Goal: Task Accomplishment & Management: Use online tool/utility

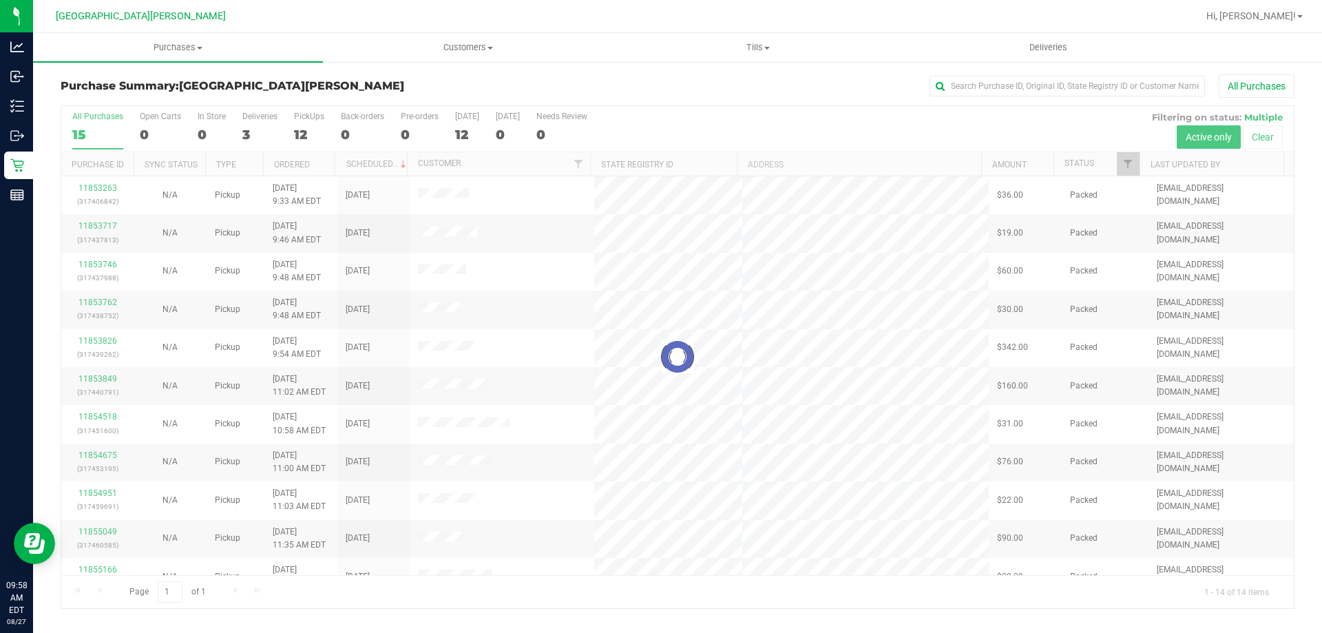
click at [313, 123] on div at bounding box center [677, 357] width 1233 height 502
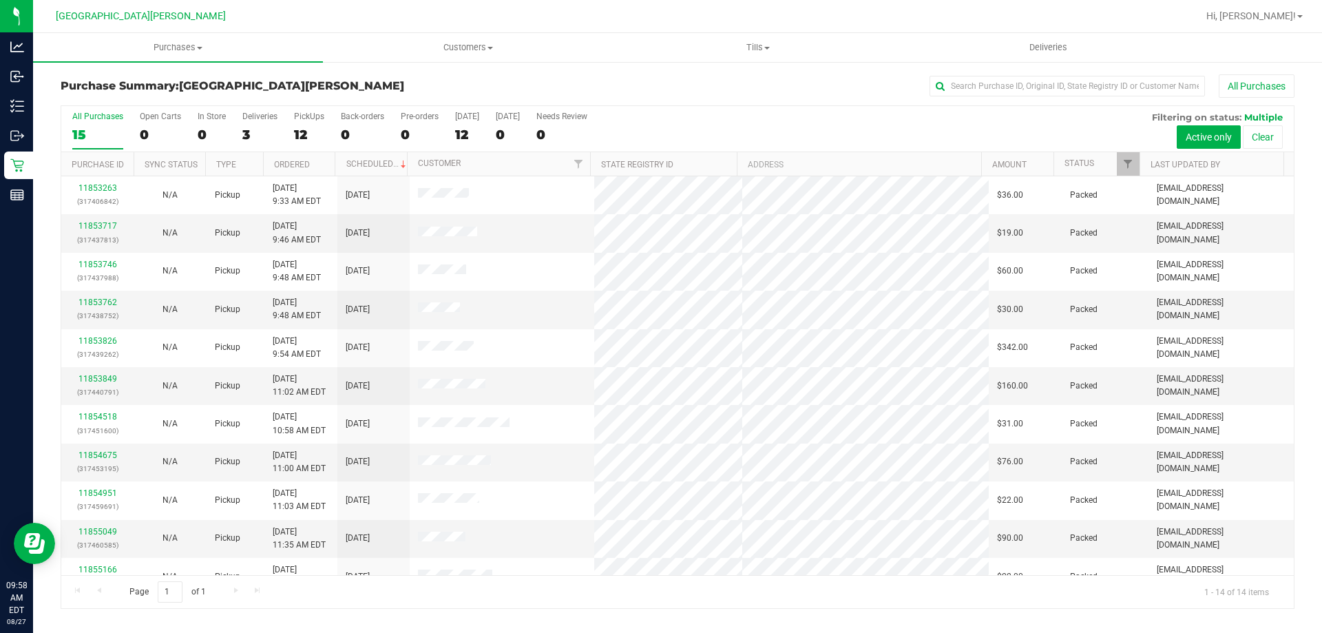
click at [312, 138] on div "12" at bounding box center [309, 135] width 30 height 16
click at [0, 0] on input "PickUps 12" at bounding box center [0, 0] width 0 height 0
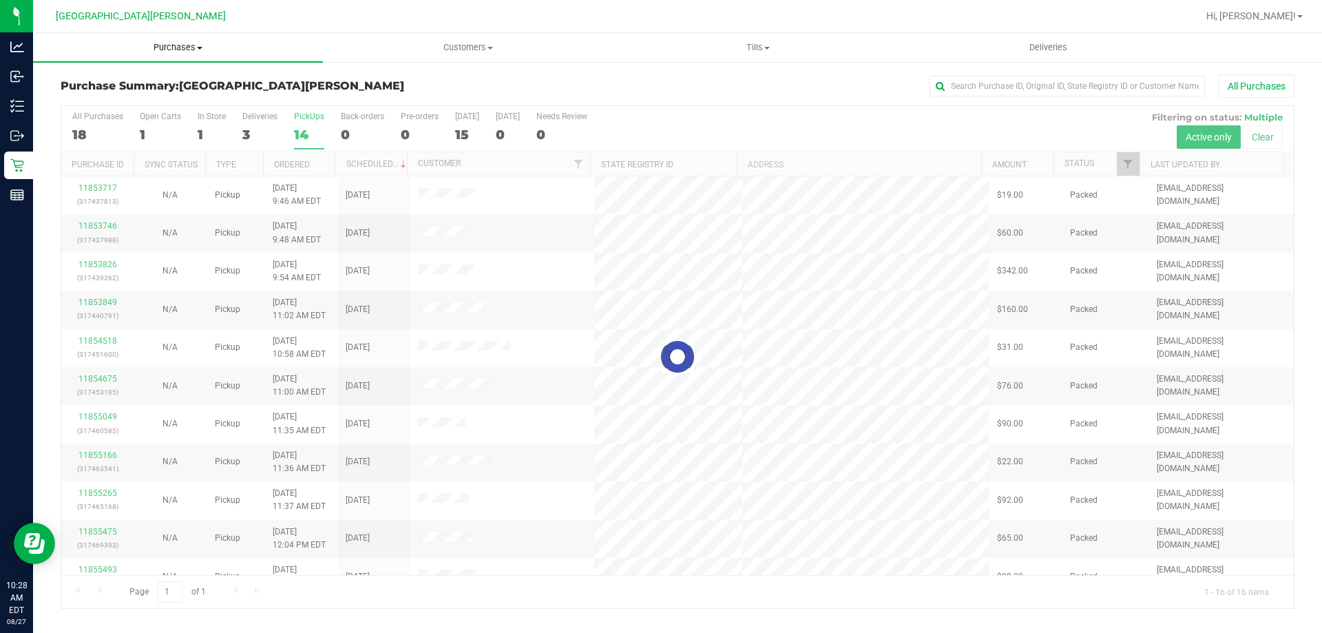
click at [191, 50] on span "Purchases" at bounding box center [178, 47] width 290 height 12
click at [147, 105] on li "Fulfillment" at bounding box center [178, 100] width 290 height 17
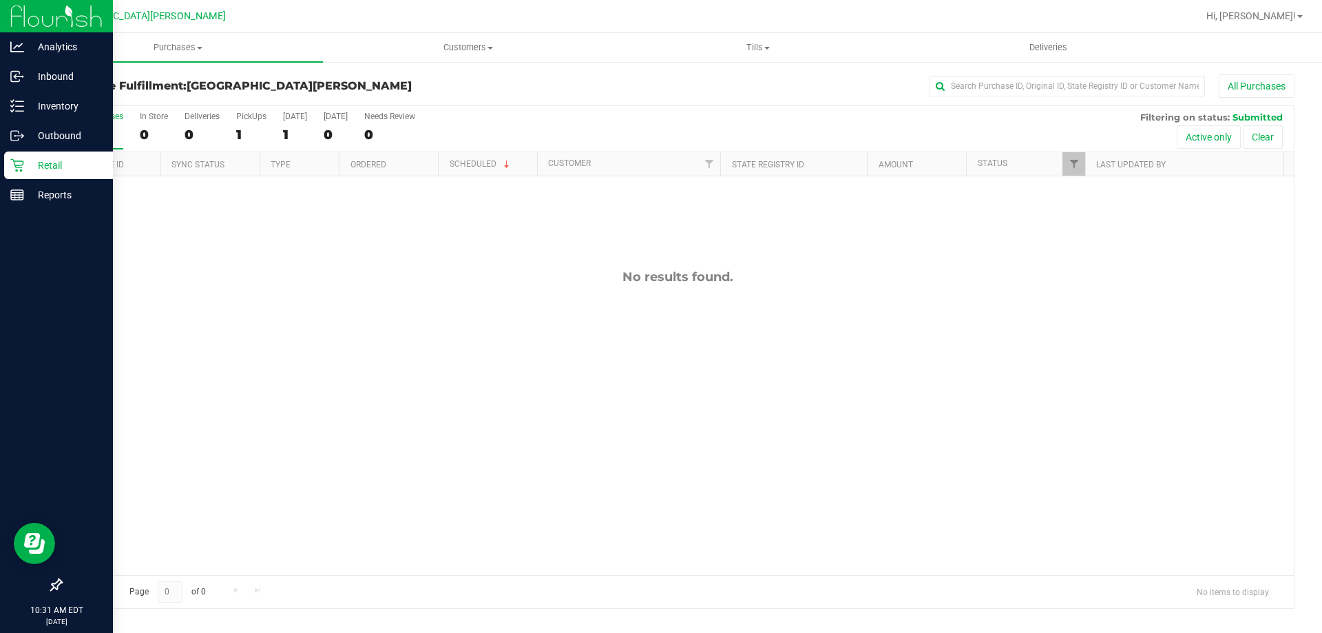
click at [22, 168] on icon at bounding box center [17, 165] width 14 height 14
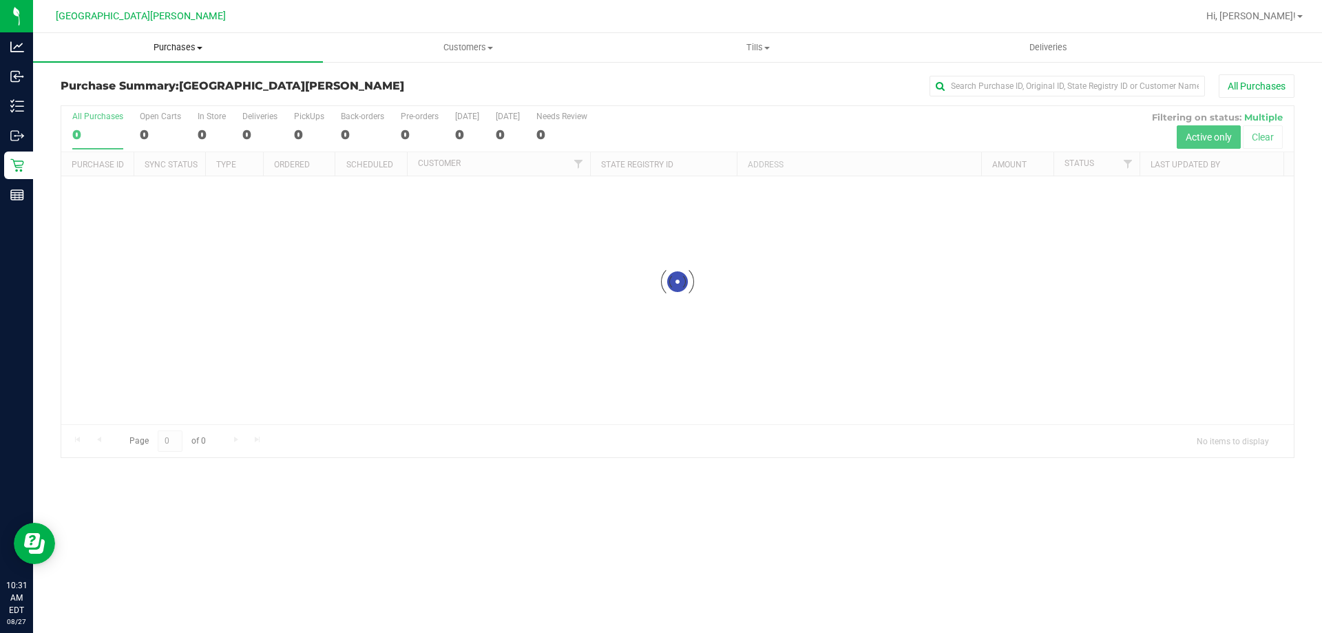
click at [183, 50] on span "Purchases" at bounding box center [178, 47] width 290 height 12
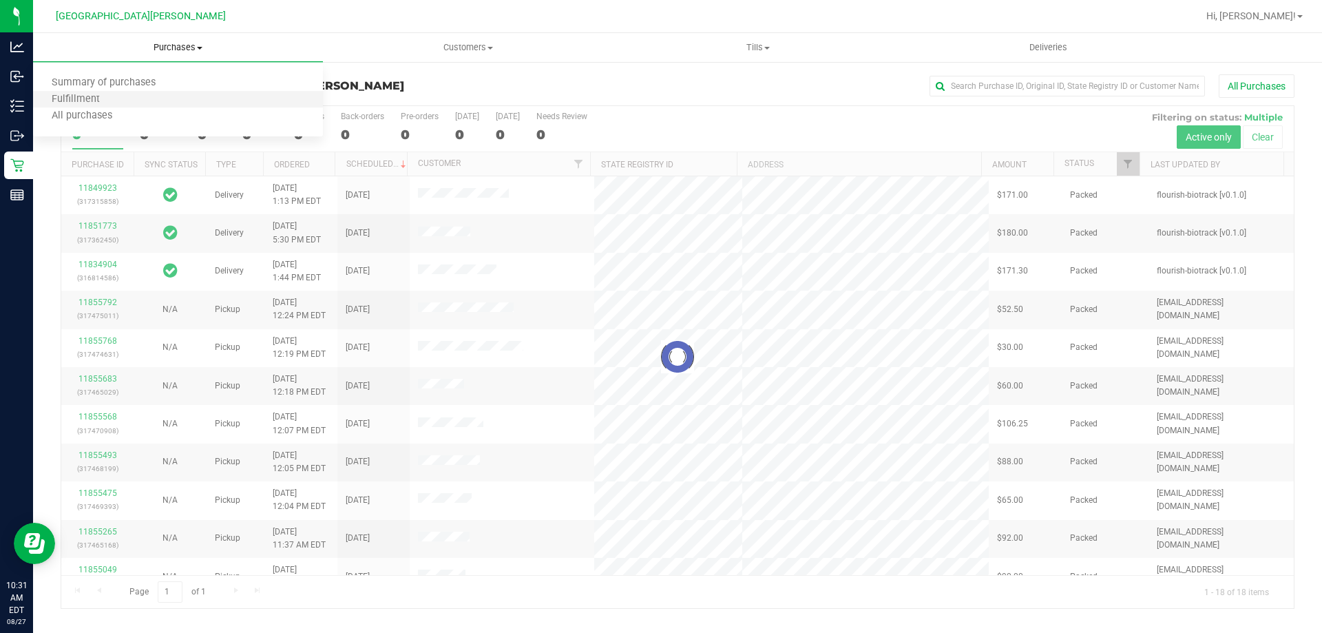
click at [123, 107] on li "Fulfillment" at bounding box center [178, 100] width 290 height 17
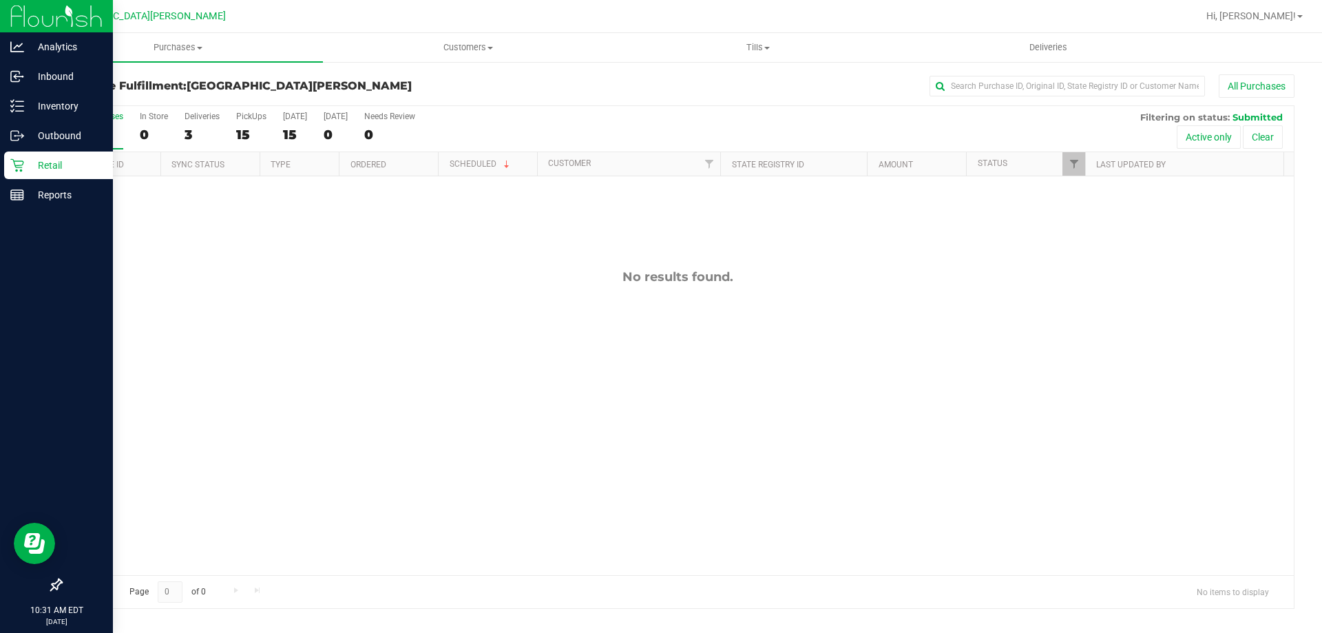
click at [19, 171] on icon at bounding box center [17, 165] width 14 height 14
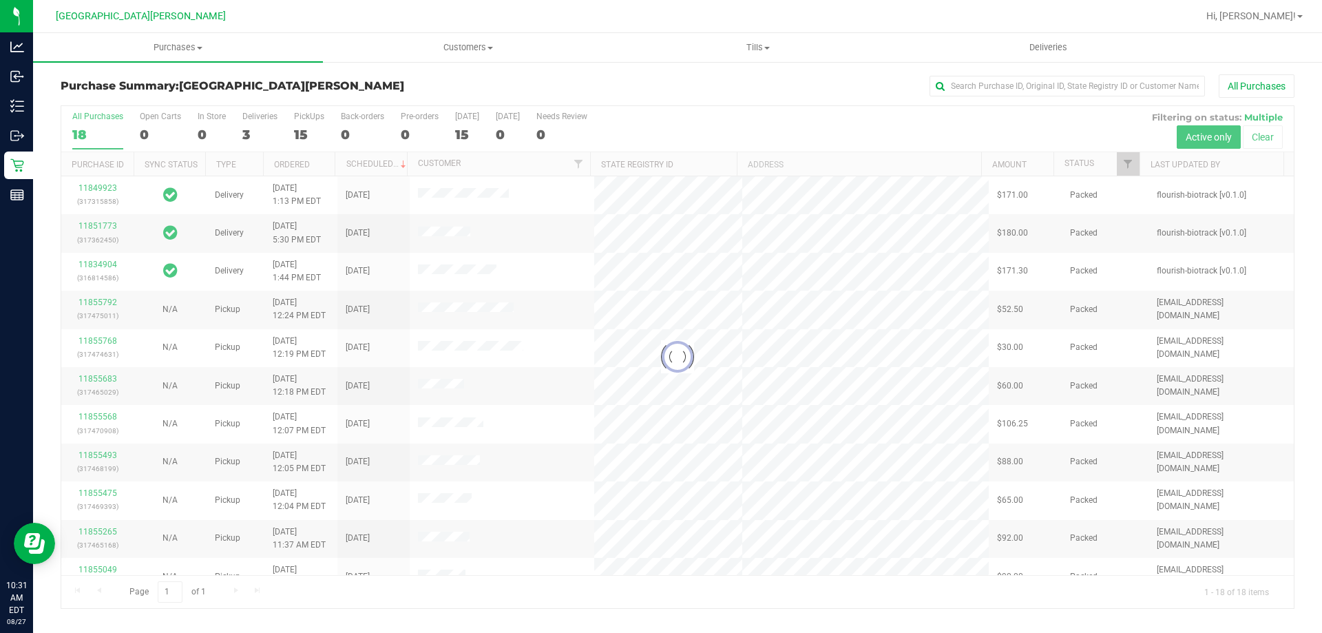
click at [300, 115] on div at bounding box center [677, 357] width 1233 height 502
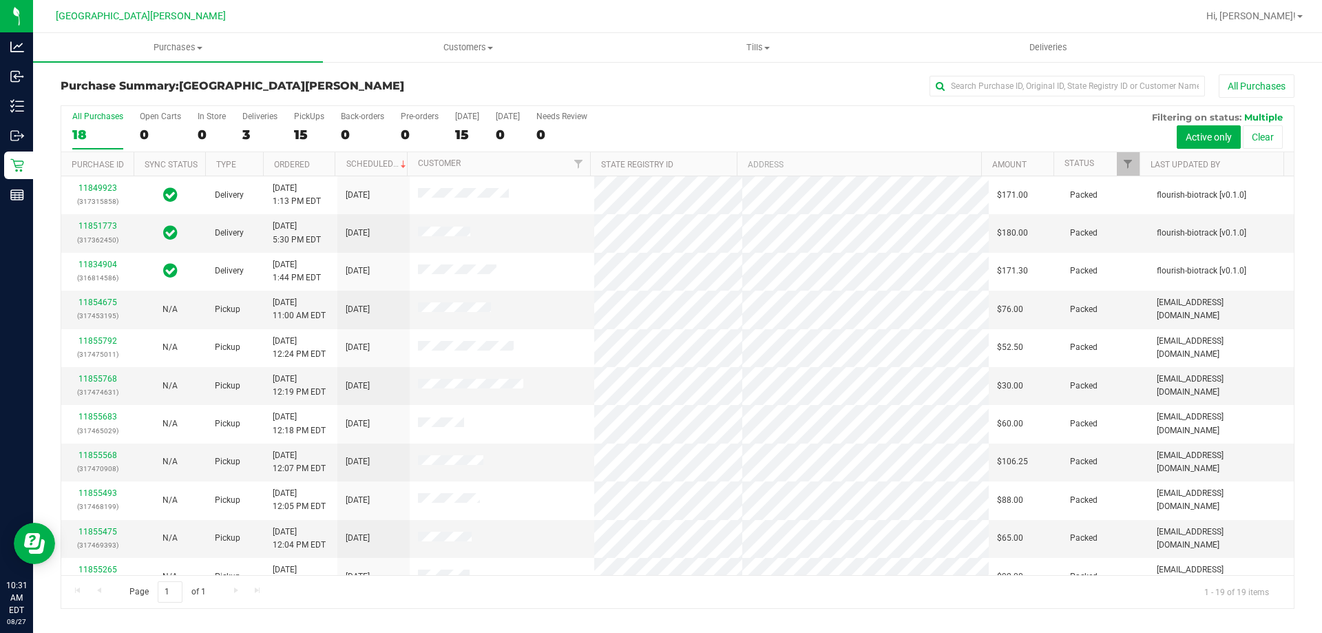
click at [300, 115] on div "PickUps" at bounding box center [309, 117] width 30 height 10
click at [0, 0] on input "PickUps 15" at bounding box center [0, 0] width 0 height 0
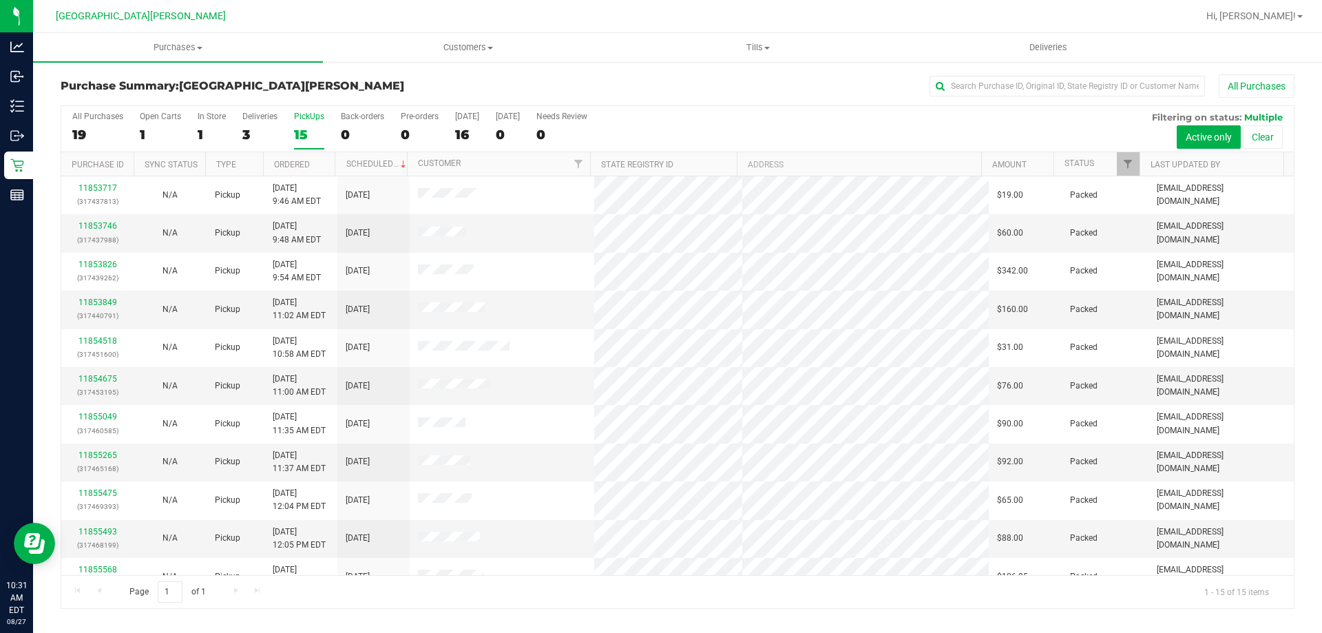
click at [311, 127] on div "15" at bounding box center [309, 135] width 30 height 16
click at [0, 0] on input "PickUps 15" at bounding box center [0, 0] width 0 height 0
click at [306, 130] on div "15" at bounding box center [309, 135] width 30 height 16
click at [0, 0] on input "PickUps 15" at bounding box center [0, 0] width 0 height 0
click at [300, 134] on div "14" at bounding box center [309, 135] width 30 height 16
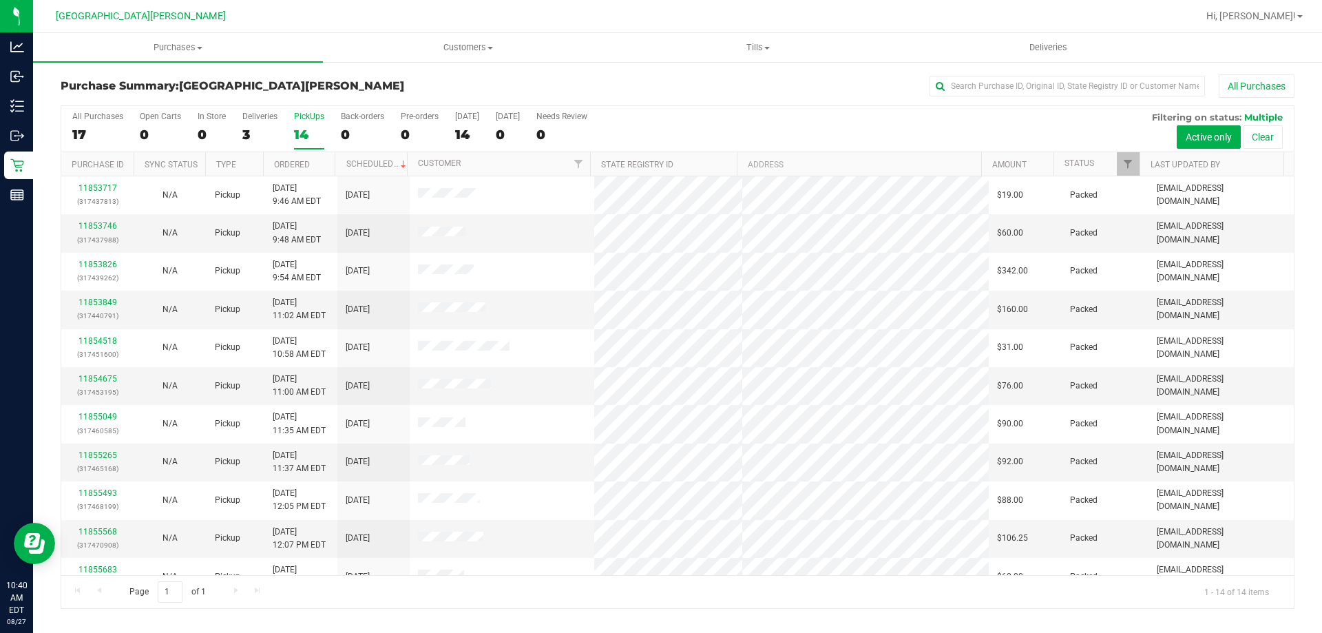
click at [0, 0] on input "PickUps 14" at bounding box center [0, 0] width 0 height 0
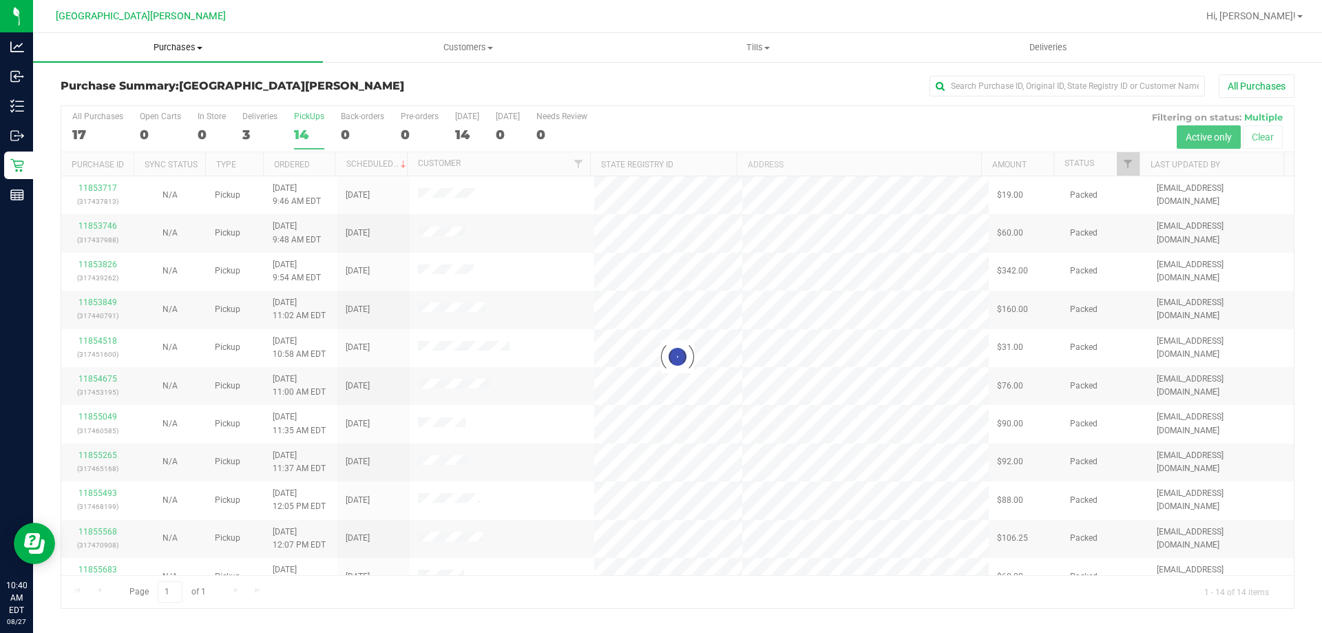
click at [158, 51] on span "Purchases" at bounding box center [178, 47] width 290 height 12
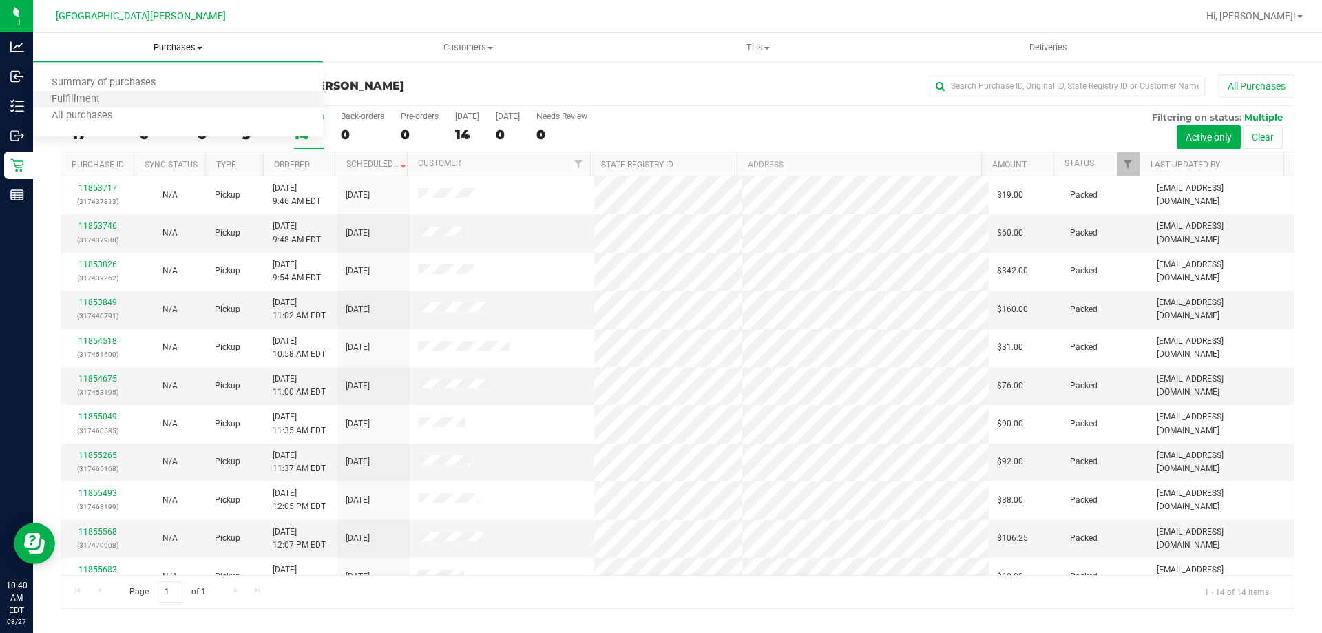
click at [132, 103] on li "Fulfillment" at bounding box center [178, 100] width 290 height 17
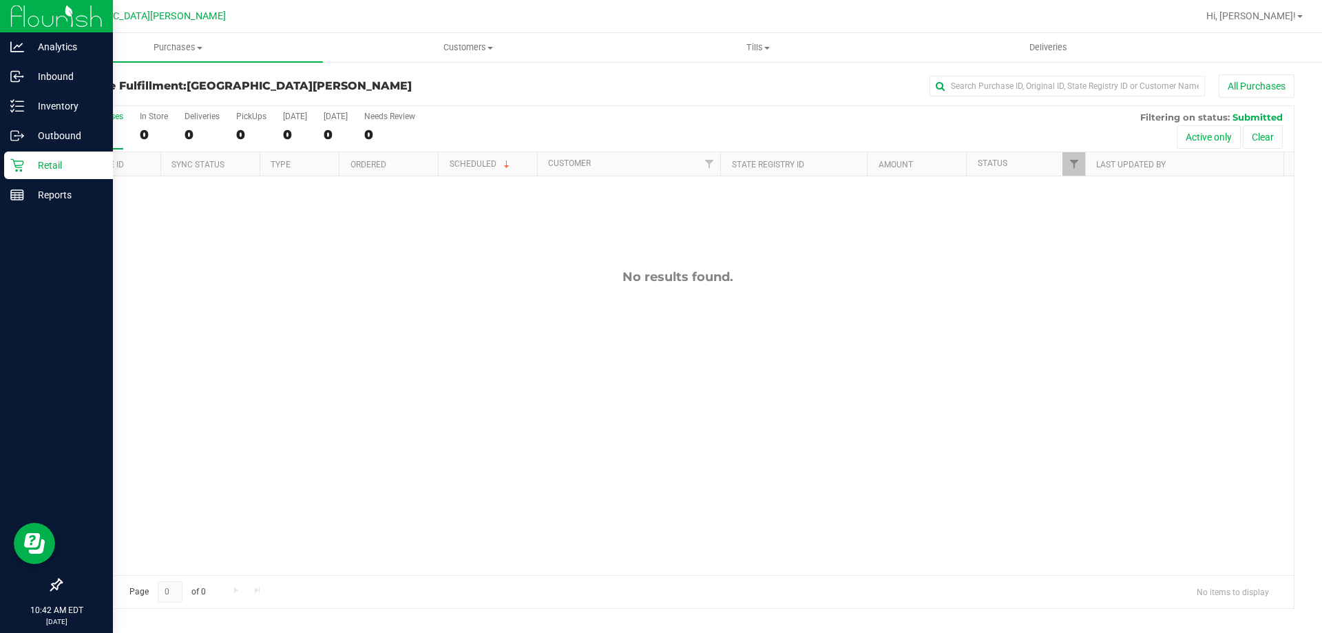
click at [28, 163] on p "Retail" at bounding box center [65, 165] width 83 height 17
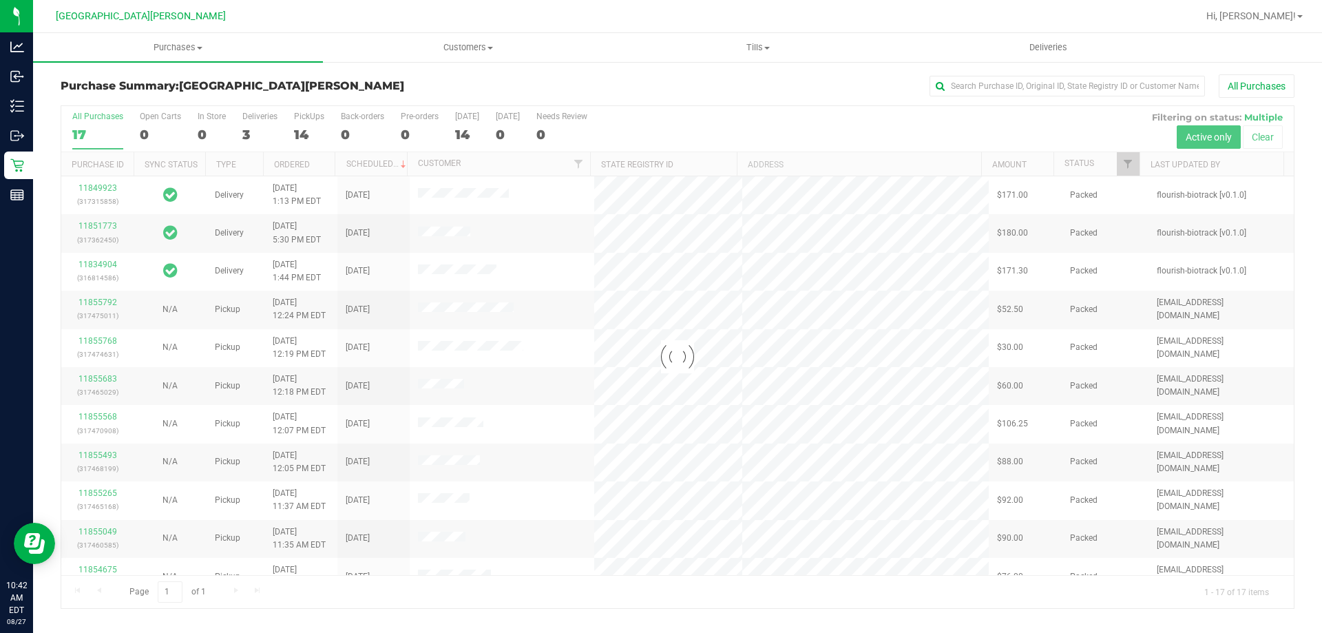
click at [305, 128] on div at bounding box center [677, 357] width 1233 height 502
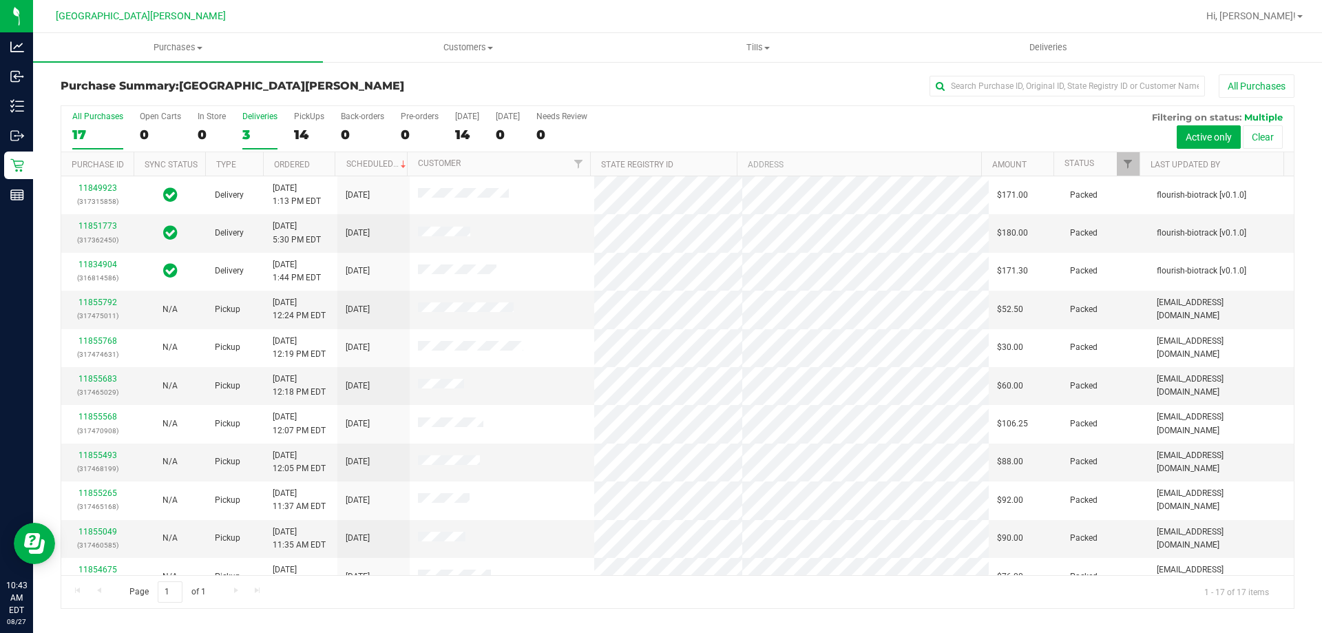
click at [243, 136] on div "3" at bounding box center [259, 135] width 35 height 16
click at [0, 0] on input "Deliveries 3" at bounding box center [0, 0] width 0 height 0
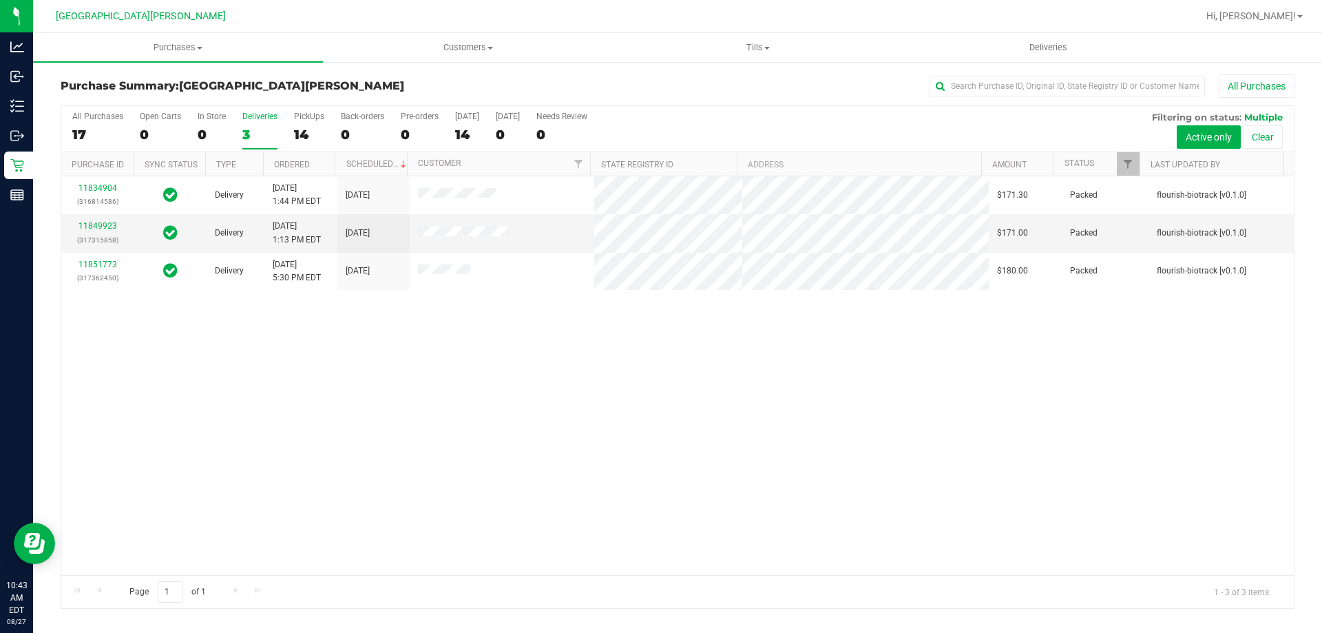
click at [304, 127] on div "14" at bounding box center [309, 135] width 30 height 16
click at [0, 0] on input "PickUps 14" at bounding box center [0, 0] width 0 height 0
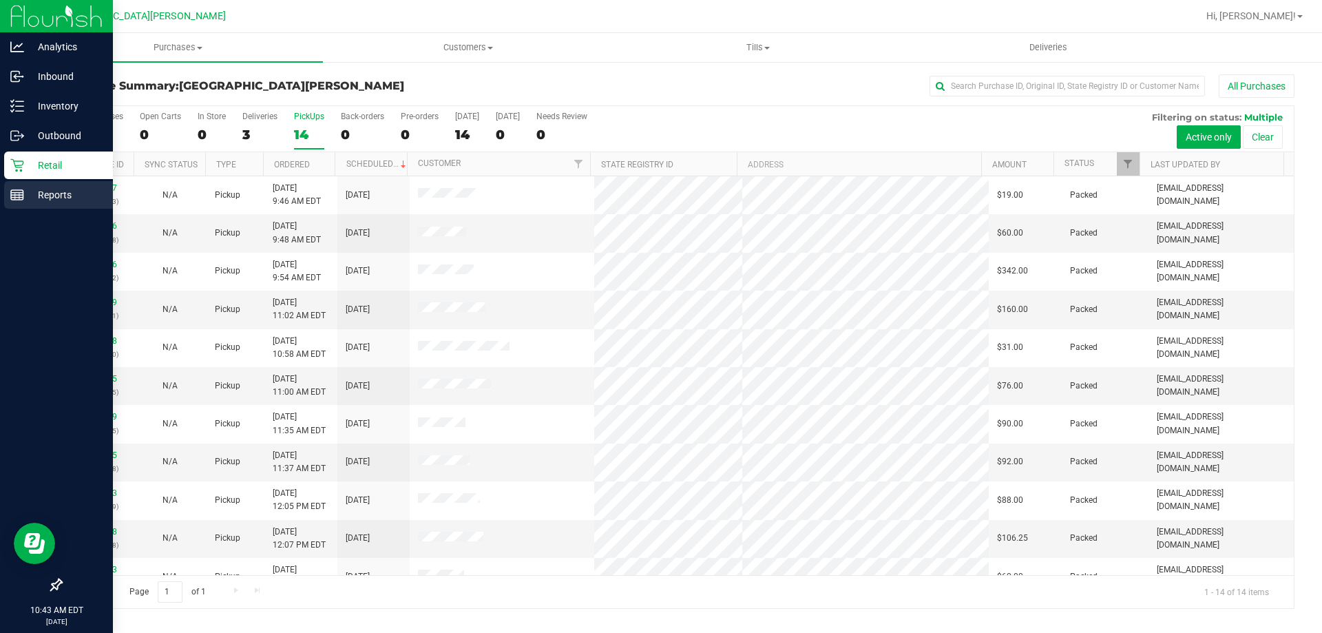
click at [36, 206] on div "Reports" at bounding box center [58, 195] width 109 height 28
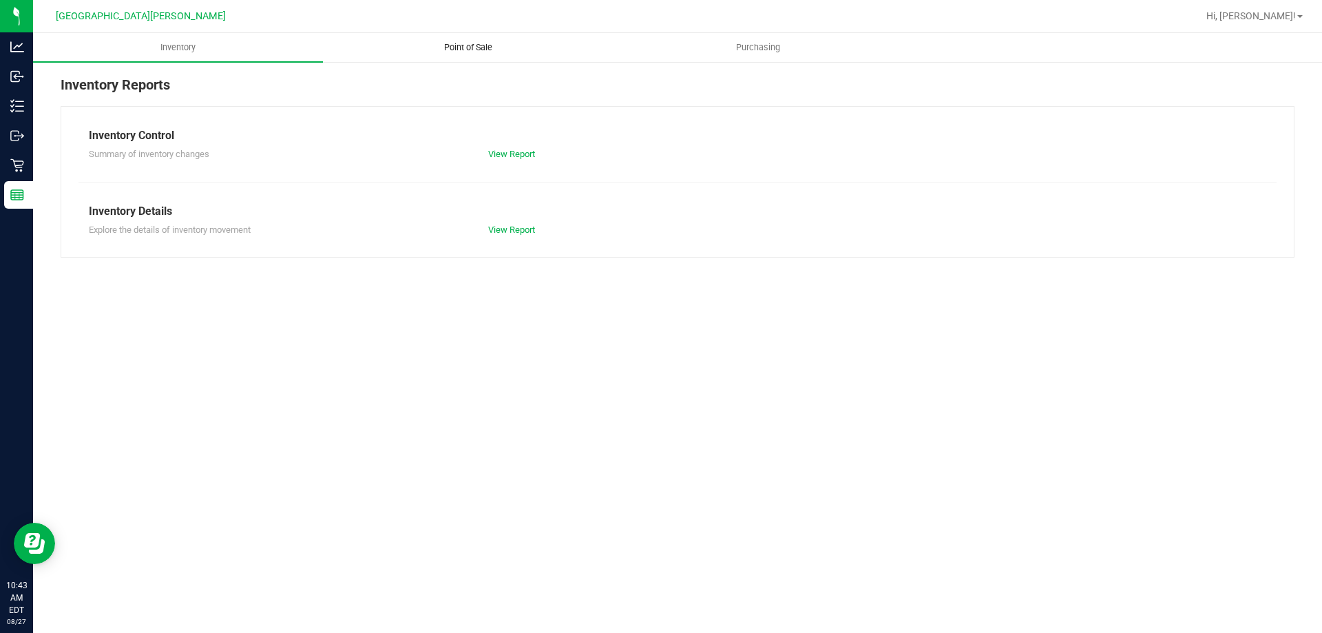
click at [472, 39] on uib-tab-heading "Point of Sale" at bounding box center [468, 48] width 289 height 28
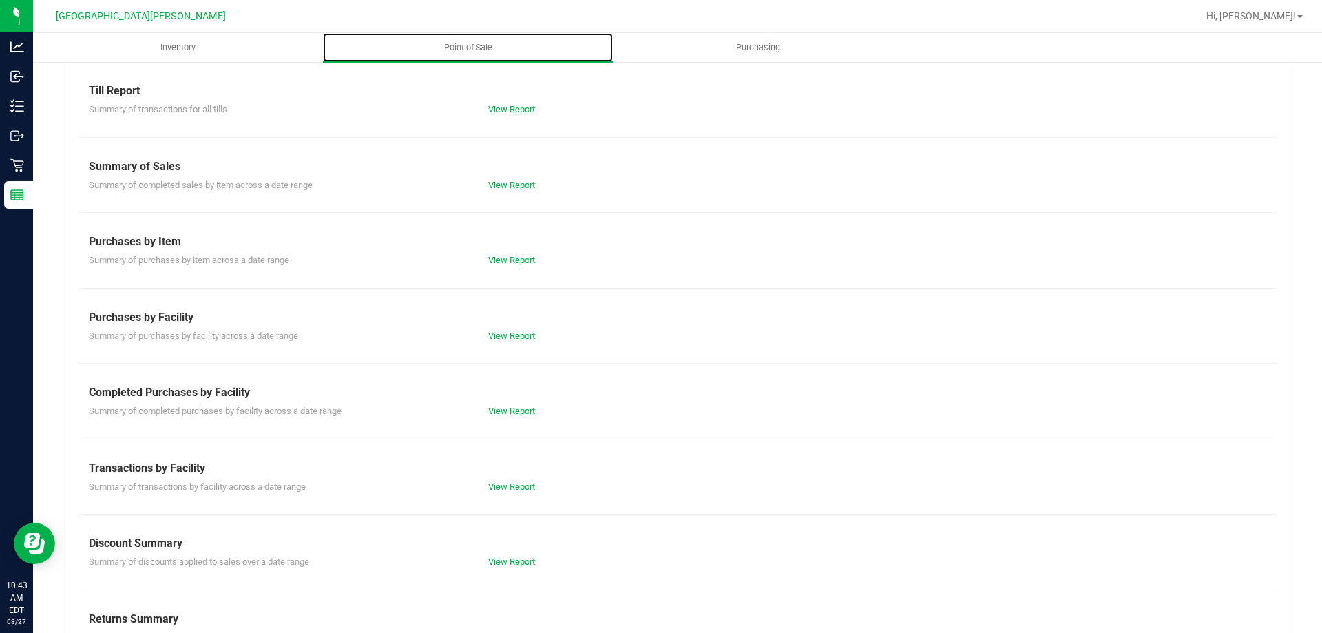
scroll to position [91, 0]
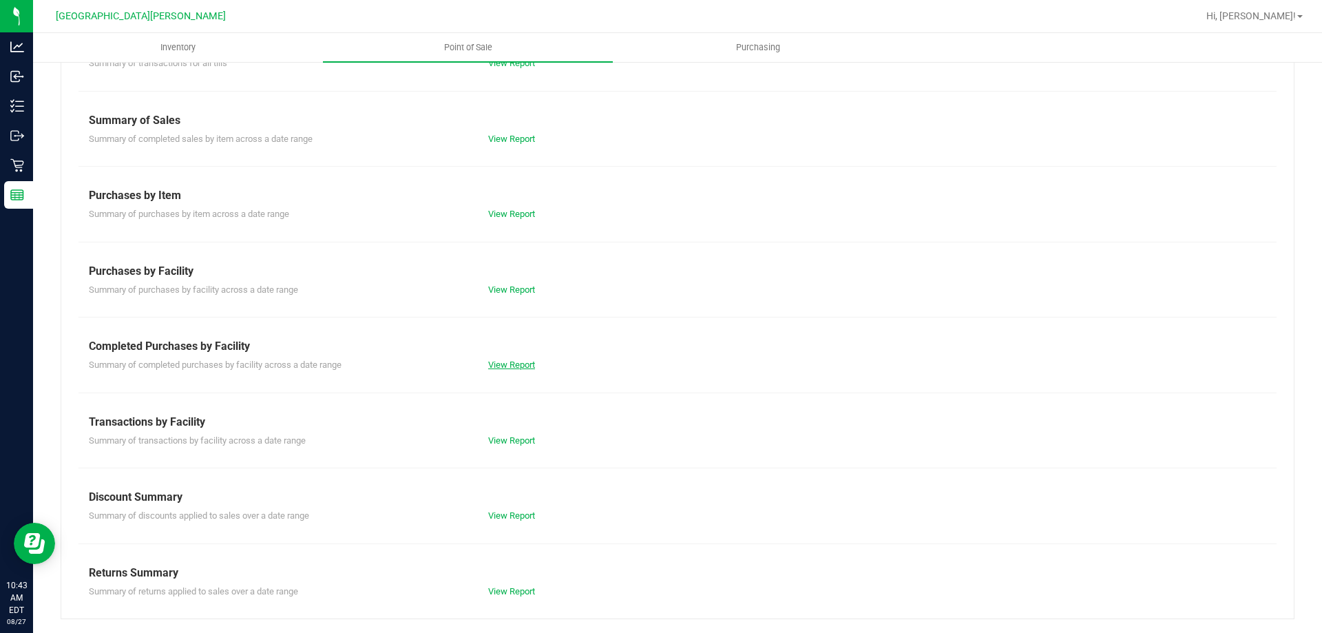
click at [499, 364] on link "View Report" at bounding box center [511, 364] width 47 height 10
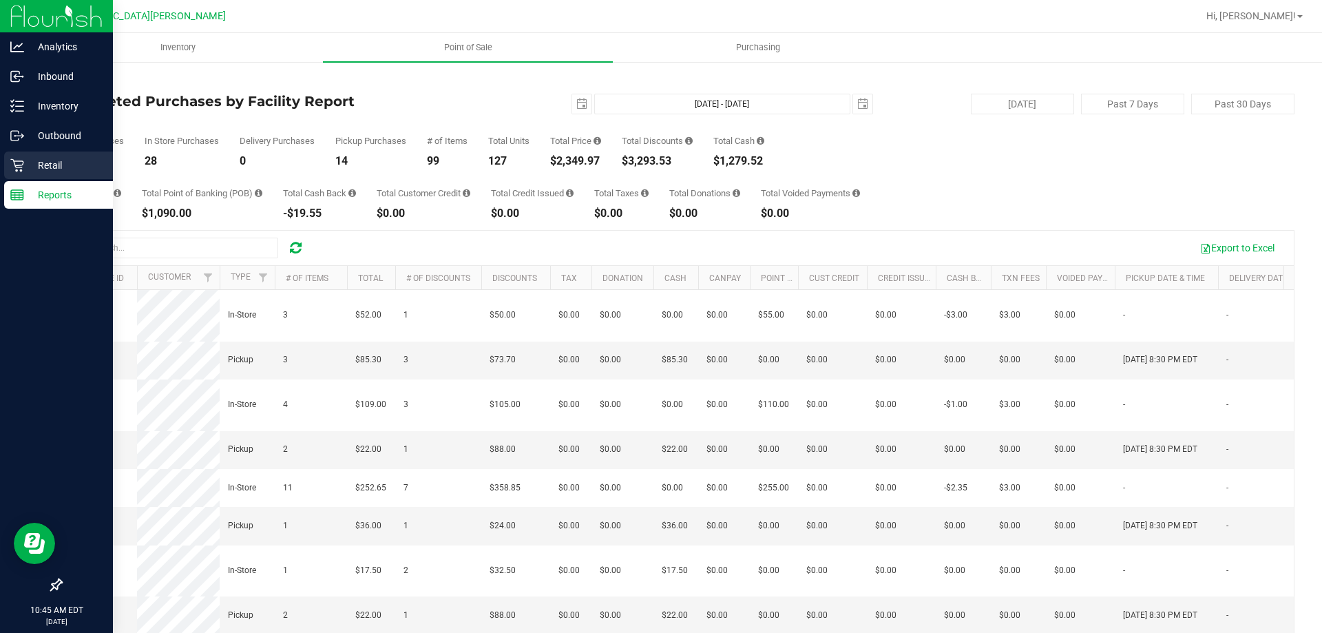
click at [39, 165] on p "Retail" at bounding box center [65, 165] width 83 height 17
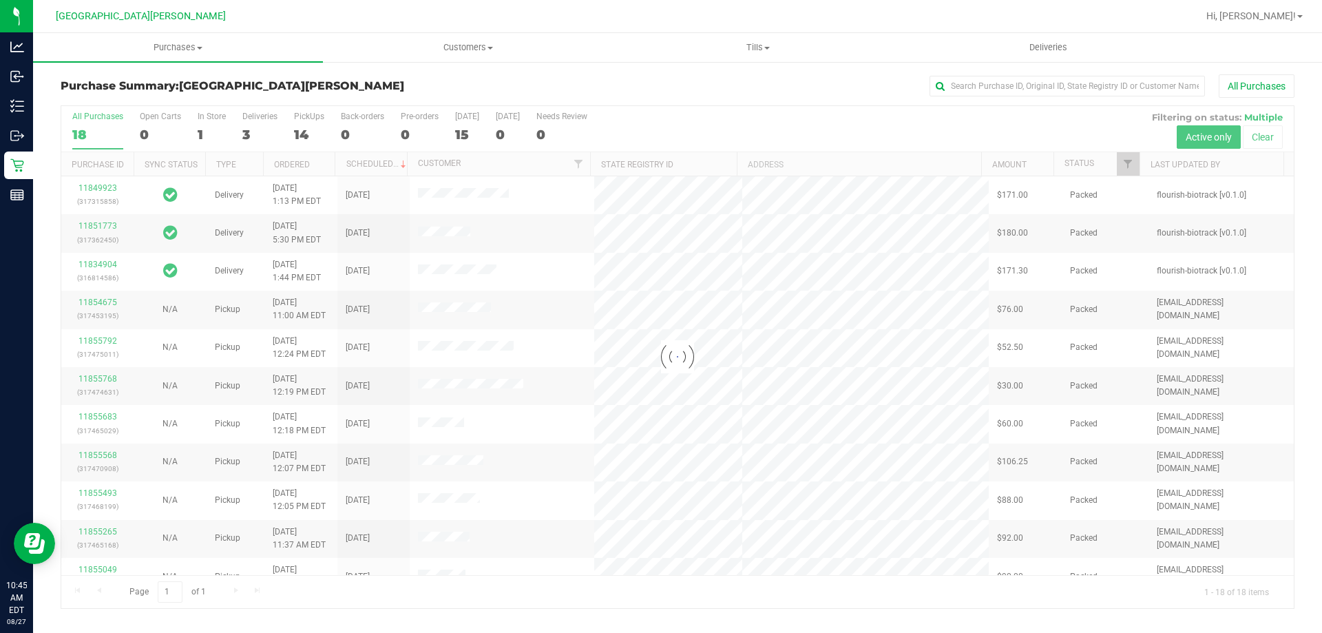
click at [308, 134] on div at bounding box center [677, 357] width 1233 height 502
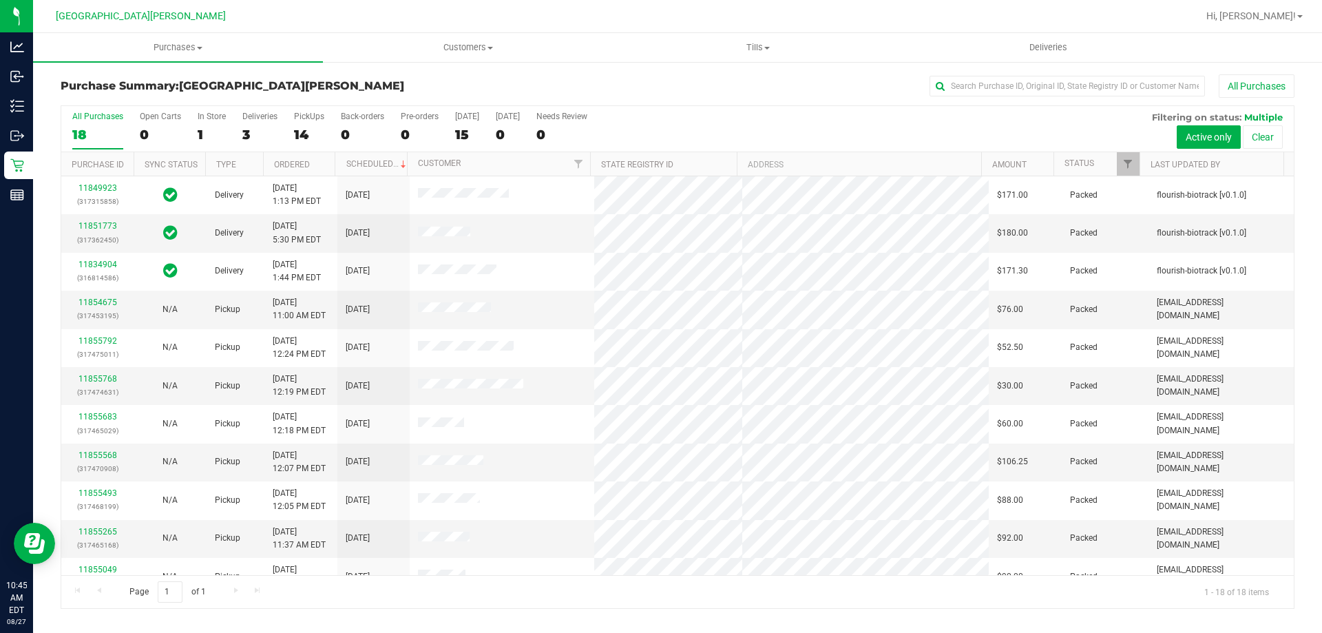
click at [308, 134] on div "14" at bounding box center [309, 135] width 30 height 16
click at [0, 0] on input "PickUps 14" at bounding box center [0, 0] width 0 height 0
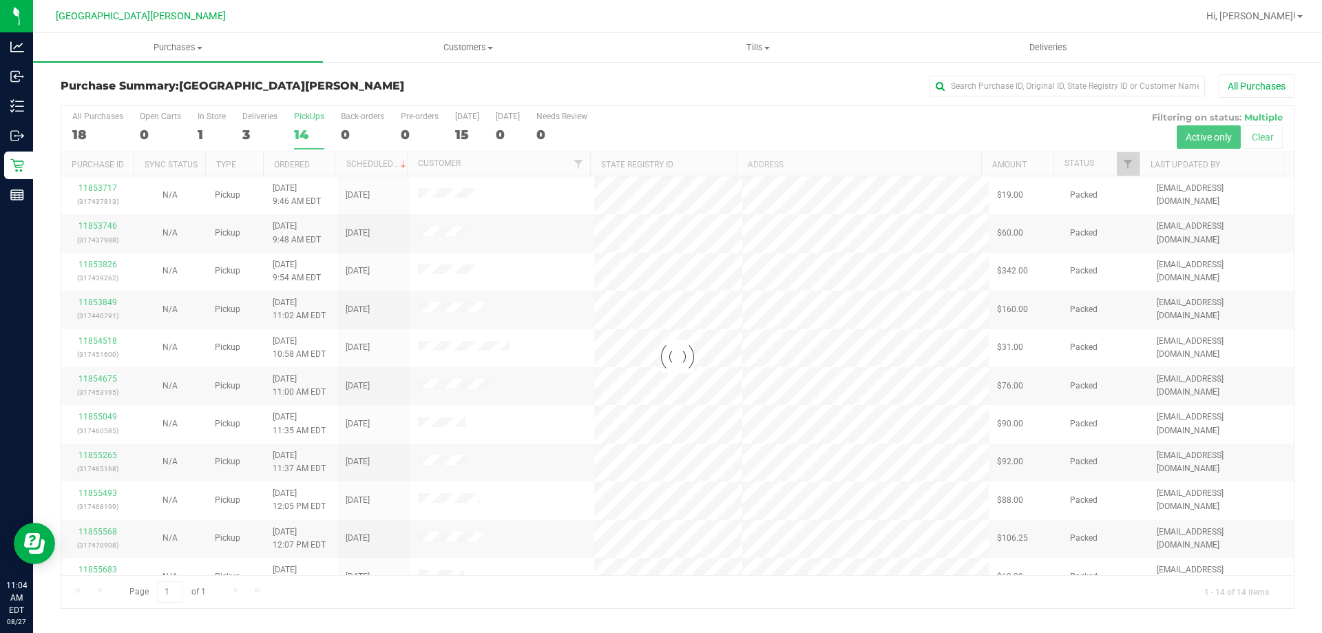
click at [203, 120] on div at bounding box center [677, 357] width 1233 height 502
